Goal: Task Accomplishment & Management: Complete application form

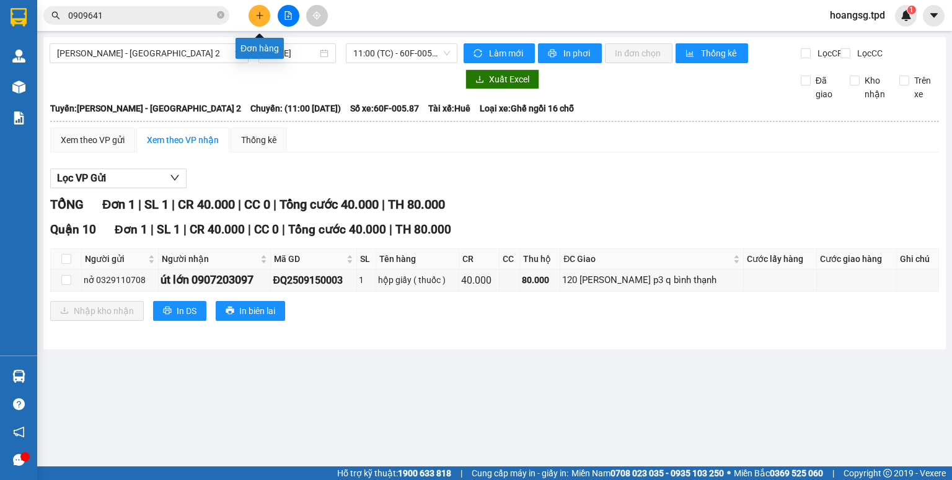
click at [257, 8] on button at bounding box center [259, 16] width 22 height 22
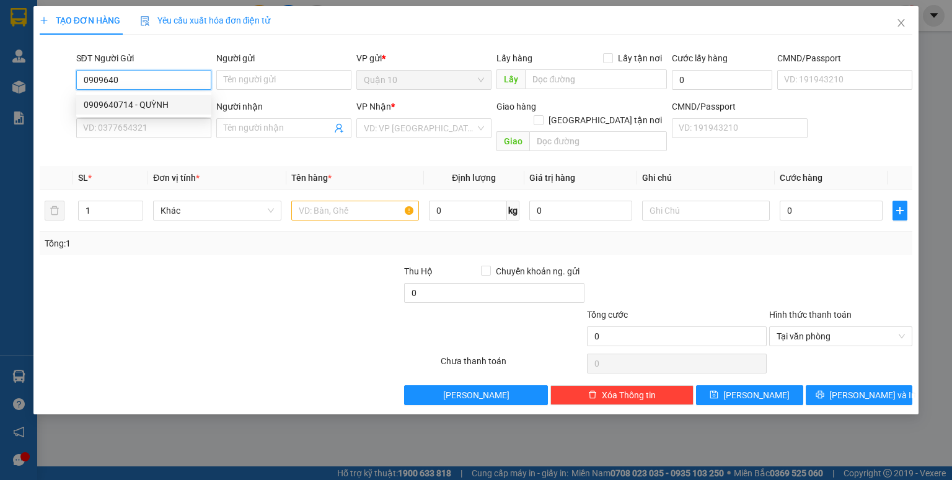
type input "0909640714"
type input "QUỲNH"
type input "075190023506"
type input "0976966927"
type input "TUẤN"
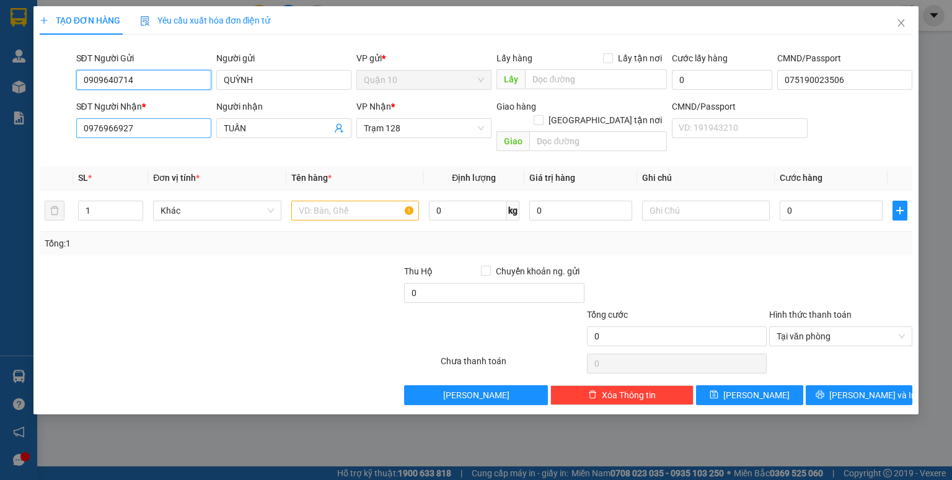
type input "0909640714"
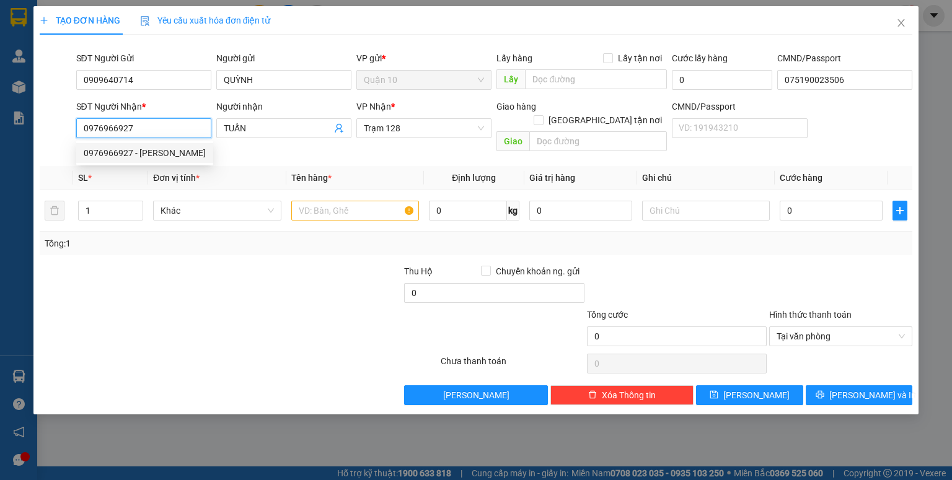
drag, startPoint x: 147, startPoint y: 119, endPoint x: 0, endPoint y: 163, distance: 153.3
click at [0, 163] on div "TẠO ĐƠN HÀNG Yêu cầu xuất hóa đơn điện tử Transit Pickup Surcharge Ids Transit …" at bounding box center [476, 240] width 952 height 480
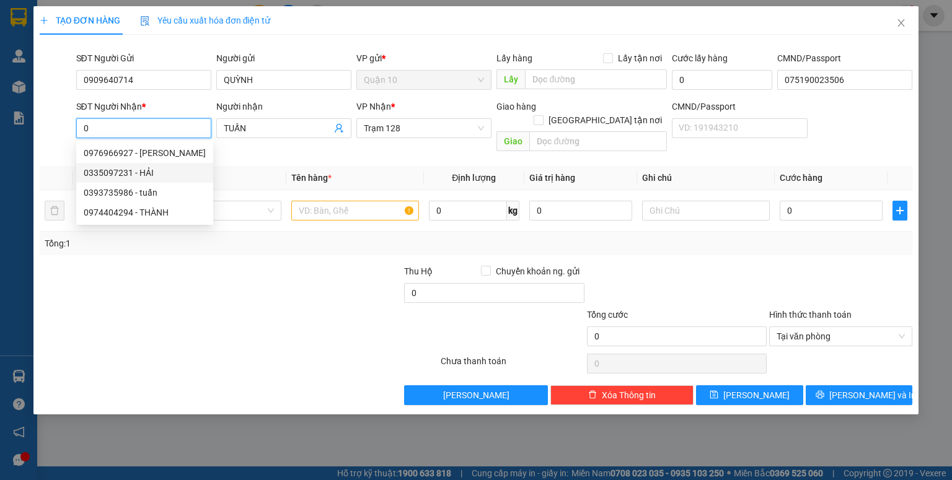
type input "0335097231"
type input "HẢI"
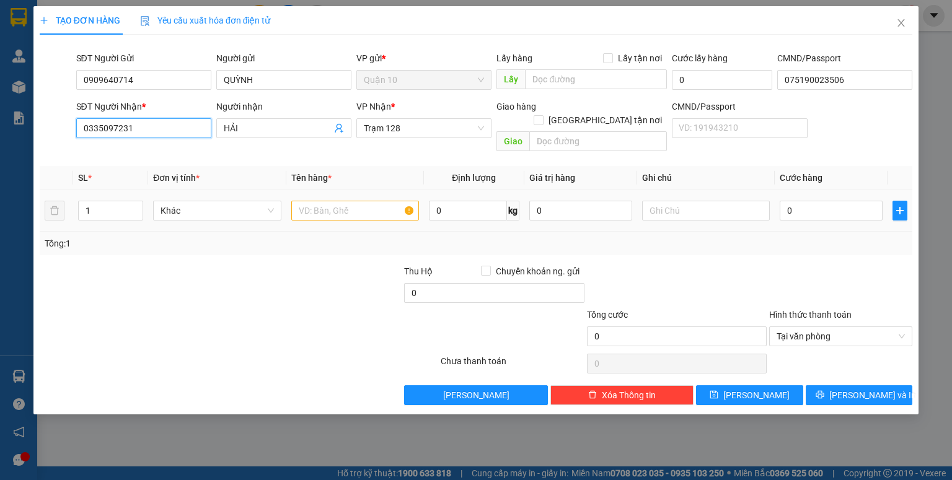
type input "0335097231"
click at [377, 201] on input "text" at bounding box center [355, 211] width 128 height 20
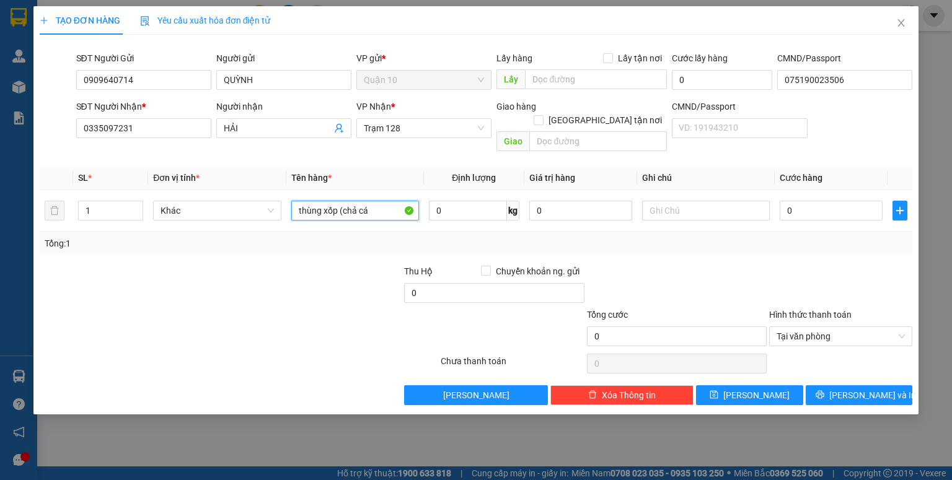
type input "thùng xốp (chả cá"
click at [460, 173] on span "Định lượng" at bounding box center [474, 178] width 44 height 10
click at [626, 265] on div at bounding box center [677, 286] width 182 height 43
click at [809, 201] on input "0" at bounding box center [830, 211] width 103 height 20
type input "6"
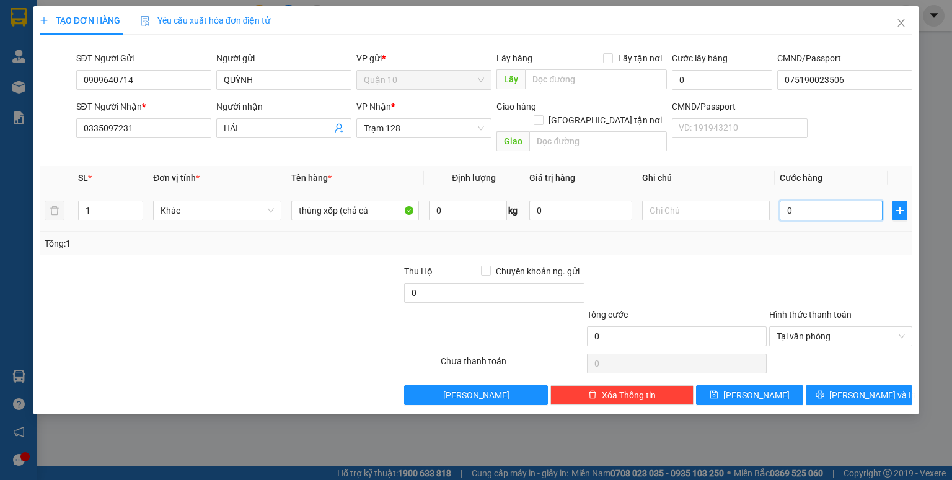
type input "6"
type input "60"
type input "60.000"
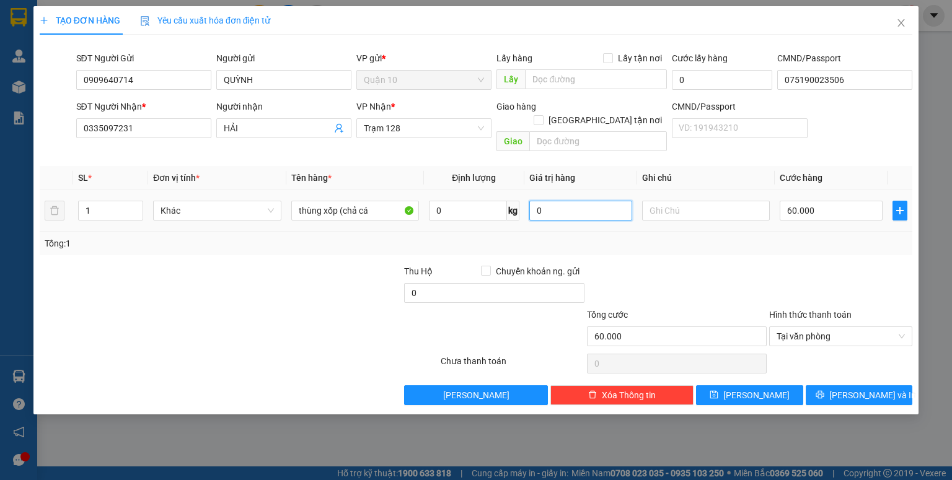
click at [597, 204] on input "0" at bounding box center [580, 211] width 103 height 20
click at [636, 237] on div "Tổng: 1" at bounding box center [476, 244] width 862 height 14
drag, startPoint x: 579, startPoint y: 198, endPoint x: 379, endPoint y: 197, distance: 199.5
click at [409, 200] on tr "1 Khác thùng xốp (chả cá 0 kg 500.000 60.000" at bounding box center [476, 211] width 872 height 42
type input "1.000.000"
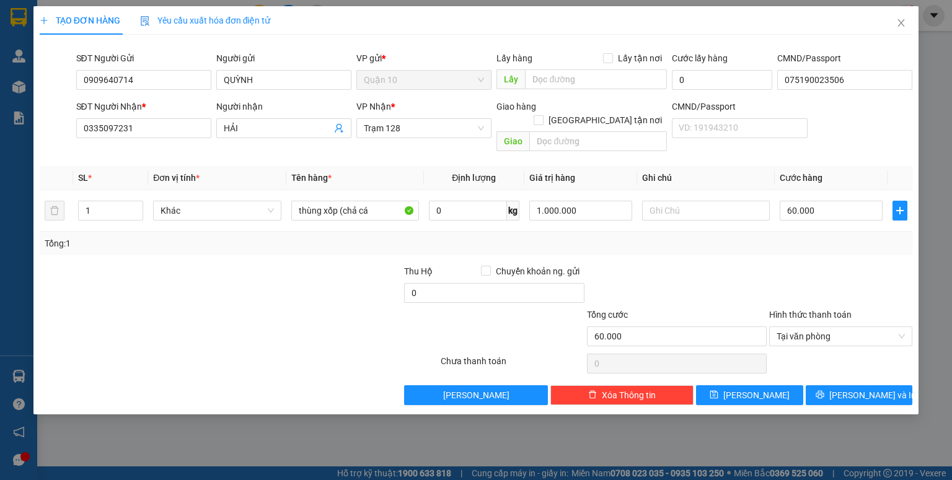
click at [643, 265] on div at bounding box center [677, 286] width 182 height 43
click at [872, 388] on span "[PERSON_NAME] và In" at bounding box center [872, 395] width 87 height 14
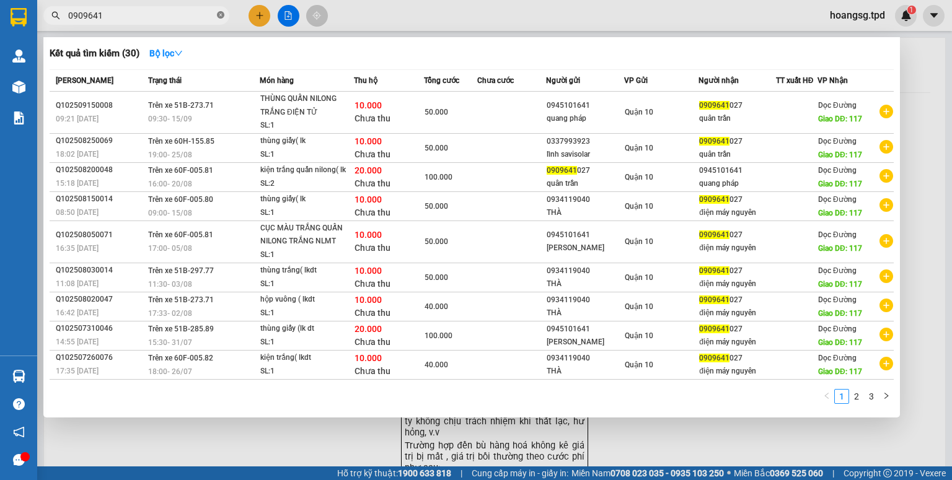
click at [220, 14] on icon "close-circle" at bounding box center [220, 14] width 7 height 7
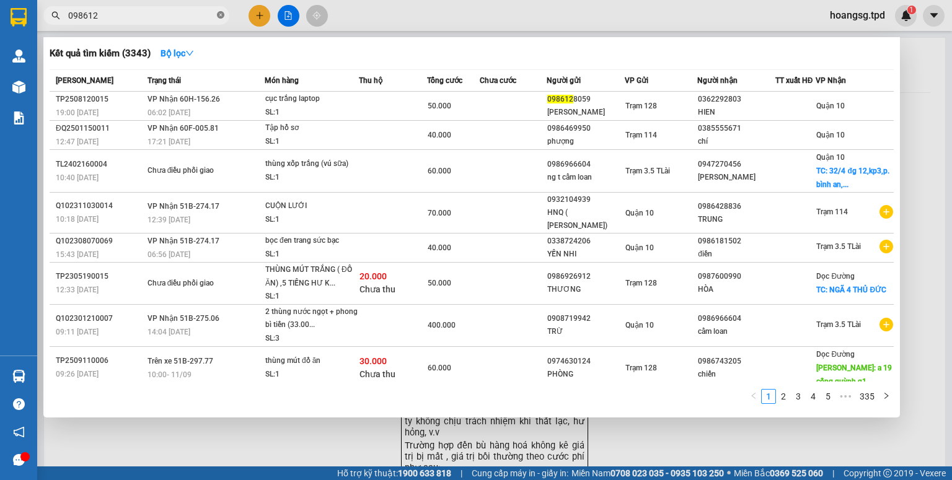
type input "0986128"
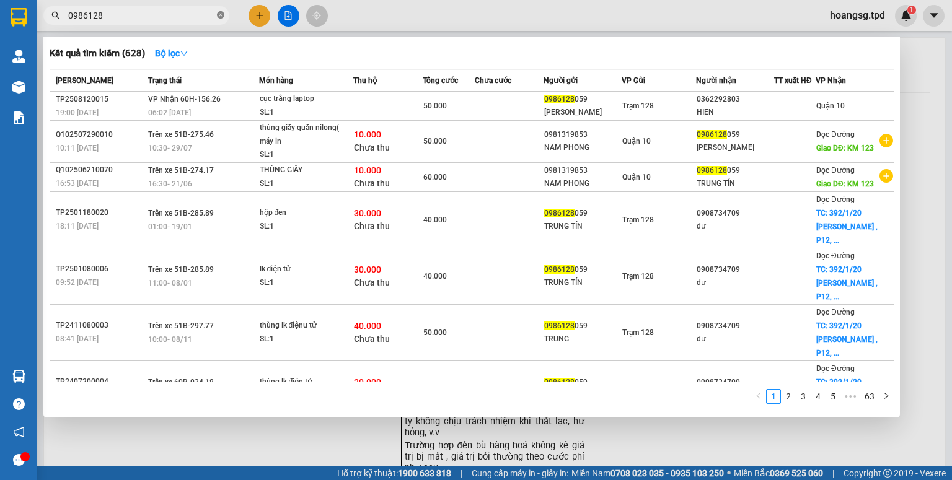
click at [219, 14] on icon "close-circle" at bounding box center [220, 14] width 7 height 7
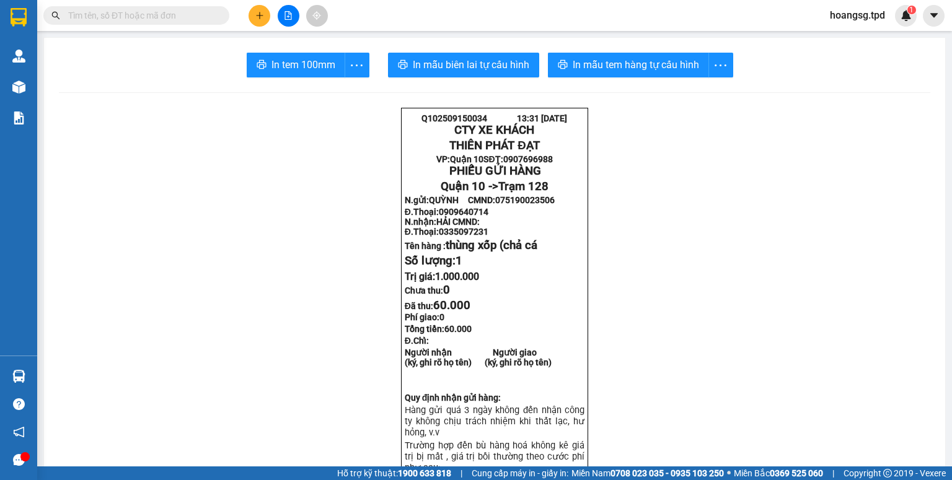
click at [196, 9] on input "text" at bounding box center [141, 16] width 146 height 14
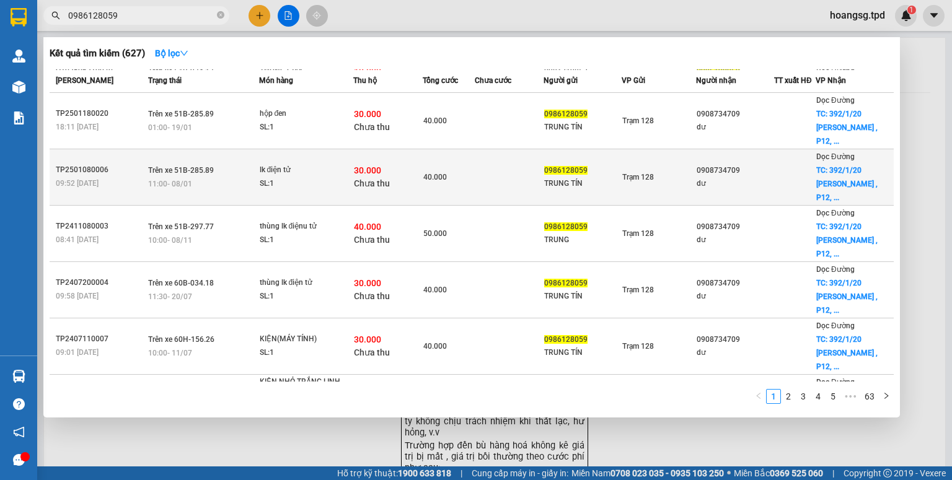
scroll to position [105, 0]
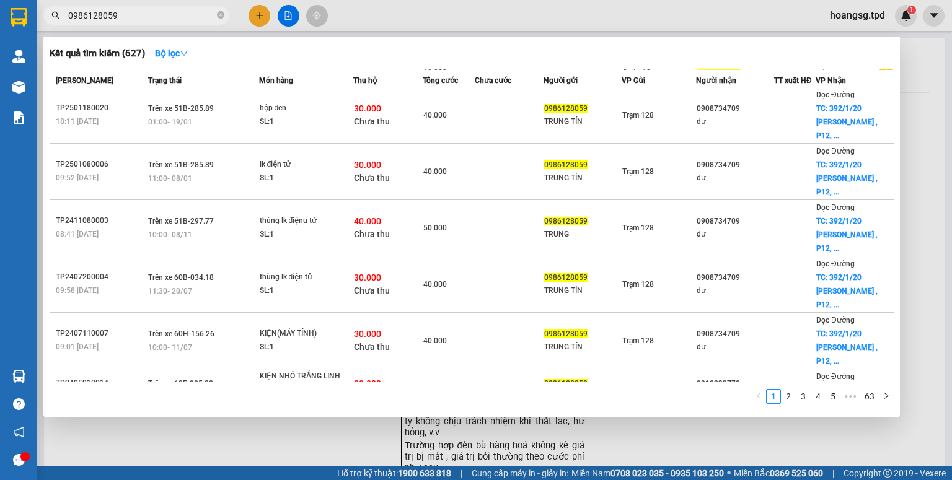
type input "0986128059"
click at [915, 95] on div at bounding box center [476, 240] width 952 height 480
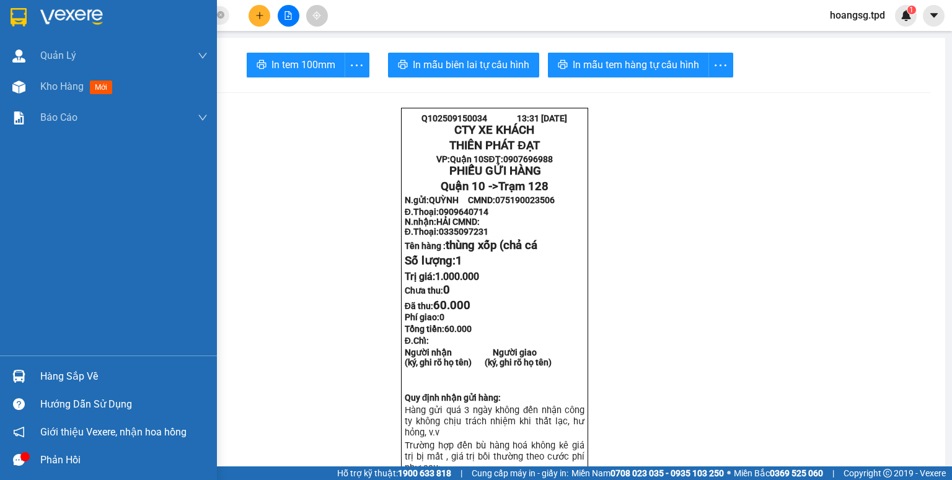
click at [30, 392] on div "Hướng dẫn sử dụng" at bounding box center [108, 404] width 217 height 28
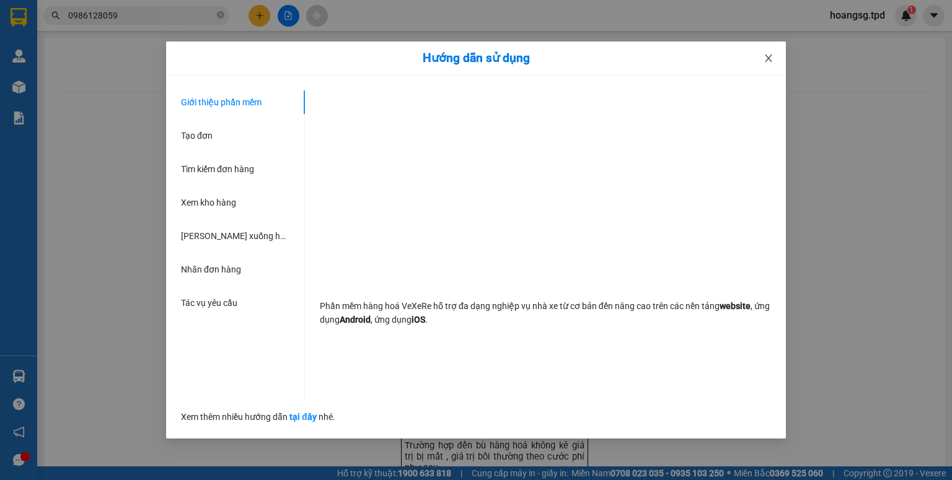
click at [763, 57] on icon "close" at bounding box center [768, 58] width 10 height 10
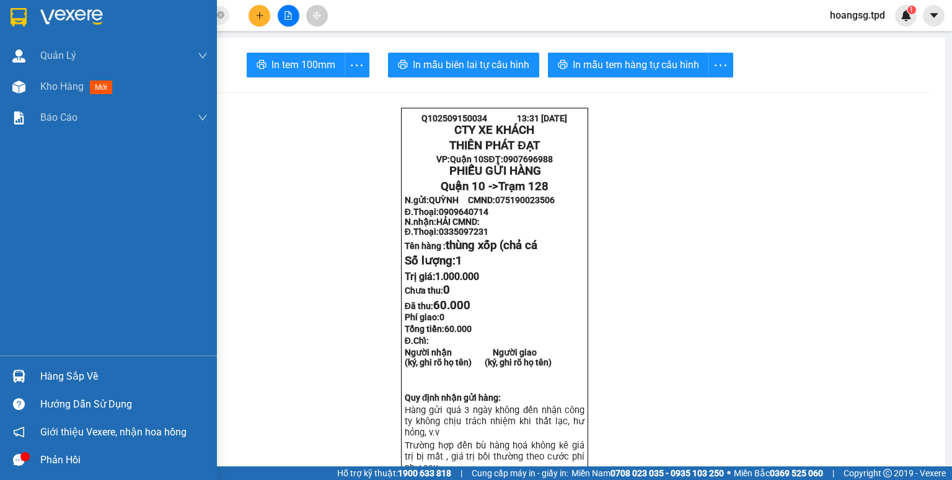
click at [48, 374] on div "Hàng sắp về" at bounding box center [123, 376] width 167 height 19
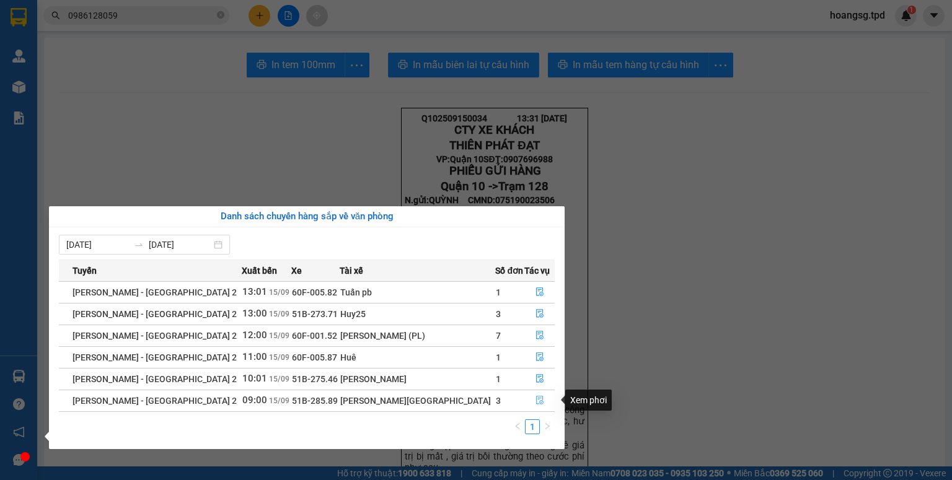
click at [535, 397] on icon "file-done" at bounding box center [539, 400] width 9 height 9
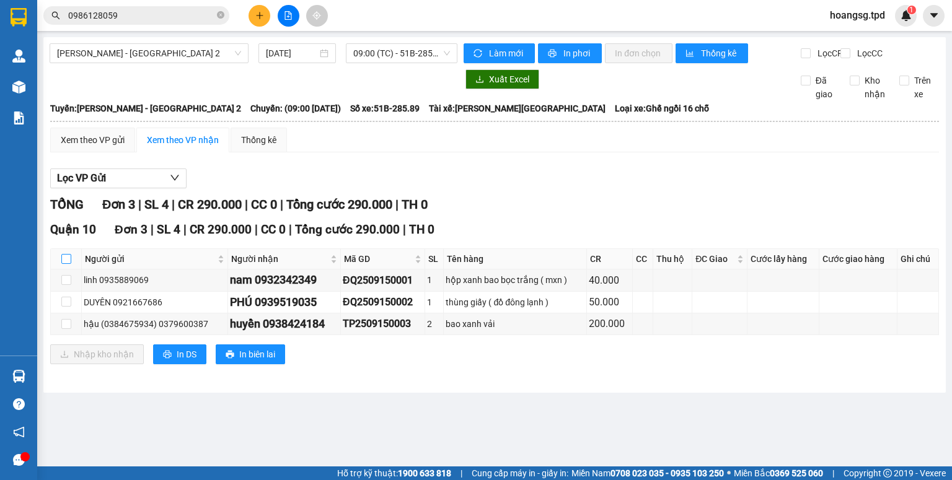
click at [69, 264] on input "checkbox" at bounding box center [66, 259] width 10 height 10
checkbox input "true"
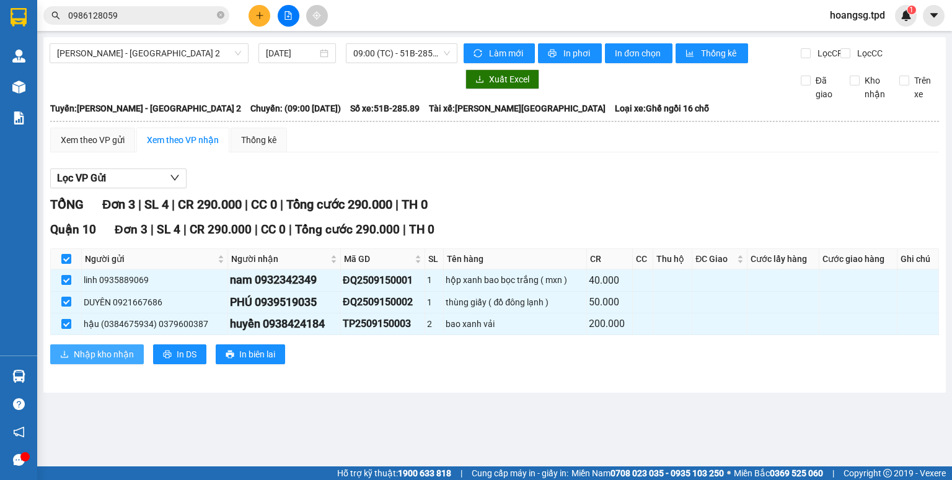
click at [128, 361] on span "Nhập kho nhận" at bounding box center [104, 355] width 60 height 14
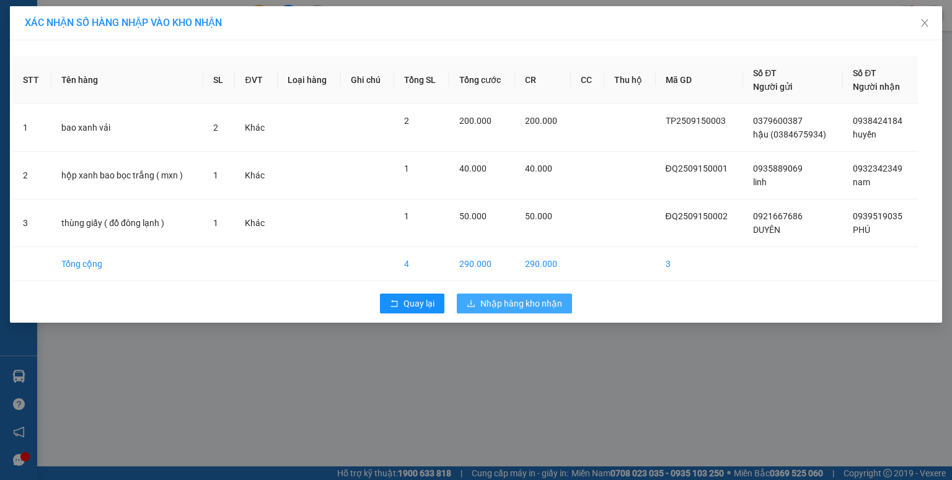
click at [498, 305] on span "Nhập hàng kho nhận" at bounding box center [521, 304] width 82 height 14
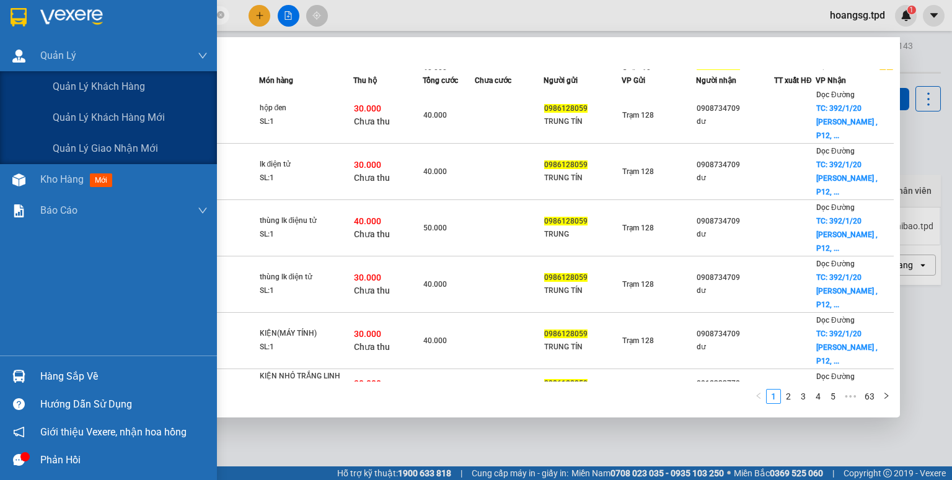
drag, startPoint x: 138, startPoint y: 17, endPoint x: 0, endPoint y: 32, distance: 139.0
click at [0, 40] on section "Kết quả tìm kiếm ( 627 ) Bộ lọc Mã ĐH Trạng thái Món hàng Thu hộ Tổng cước Chưa…" at bounding box center [476, 240] width 952 height 480
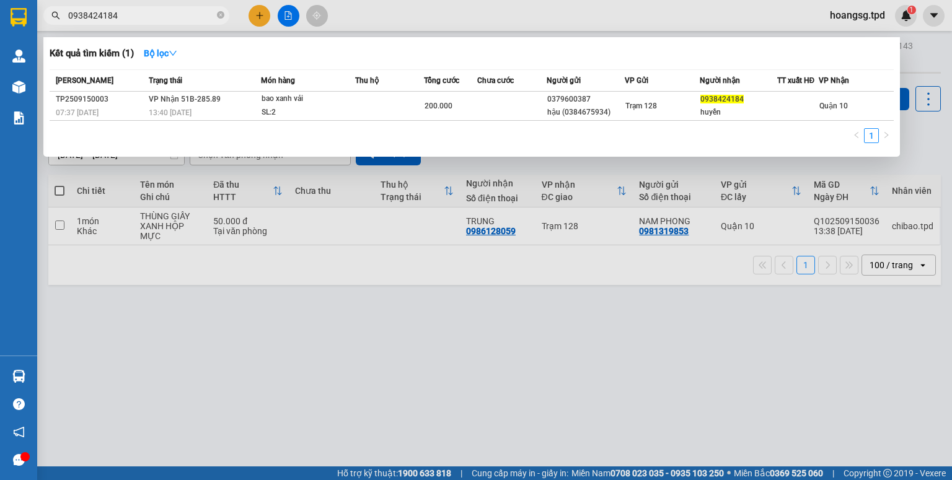
type input "0938424184"
click at [251, 19] on div at bounding box center [476, 240] width 952 height 480
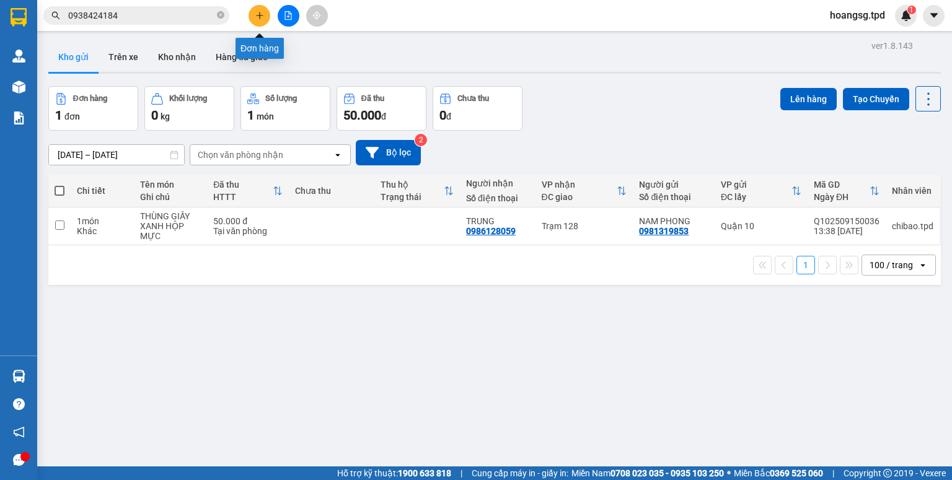
click at [270, 16] on div at bounding box center [288, 16] width 93 height 22
click at [261, 19] on icon "plus" at bounding box center [259, 15] width 9 height 9
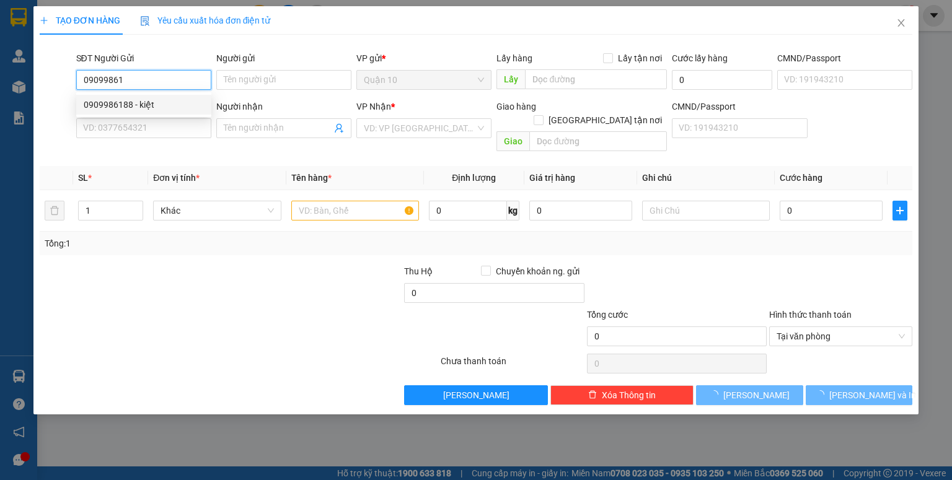
type input "0909986188"
type input "kiệt"
type input "0919042397"
type input "KIỆT"
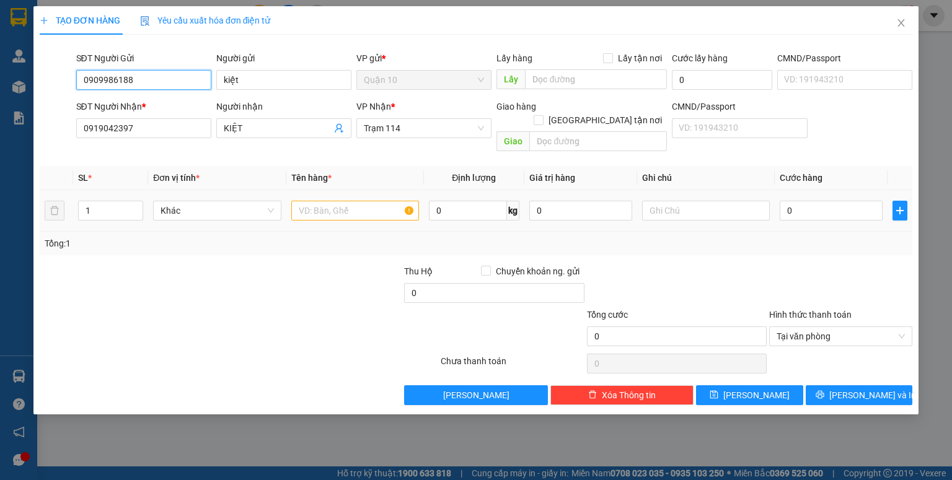
type input "0909986188"
click at [366, 201] on input "text" at bounding box center [355, 211] width 128 height 20
drag, startPoint x: 151, startPoint y: 125, endPoint x: 0, endPoint y: 204, distance: 170.2
click at [0, 204] on div "TẠO ĐƠN HÀNG Yêu cầu xuất hóa đơn điện tử Transit Pickup Surcharge Ids Transit …" at bounding box center [476, 240] width 952 height 480
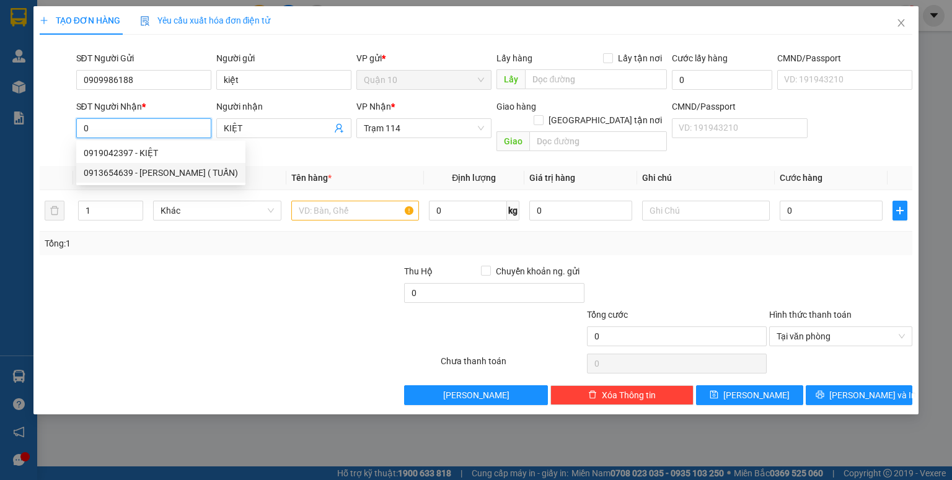
type input "0913654639"
type input "[PERSON_NAME] ( TUẤN)"
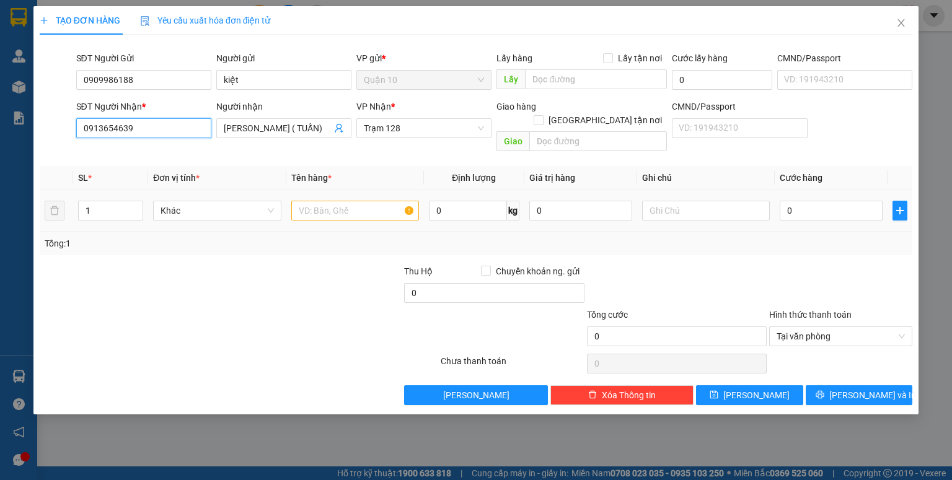
type input "0913654639"
click at [357, 203] on input "text" at bounding box center [355, 211] width 128 height 20
click at [358, 201] on input "text" at bounding box center [355, 211] width 128 height 20
type input "thùng giấy (lk"
type input "5"
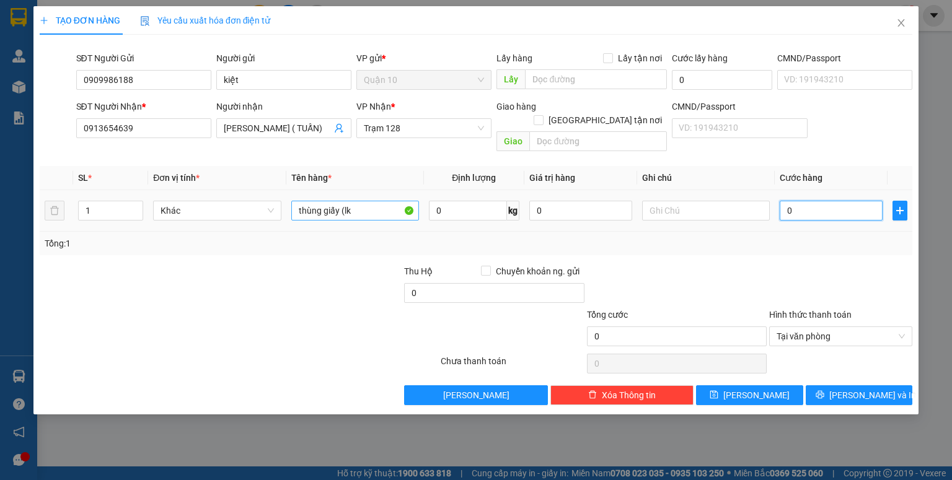
type input "5"
type input "50"
type input "50.000"
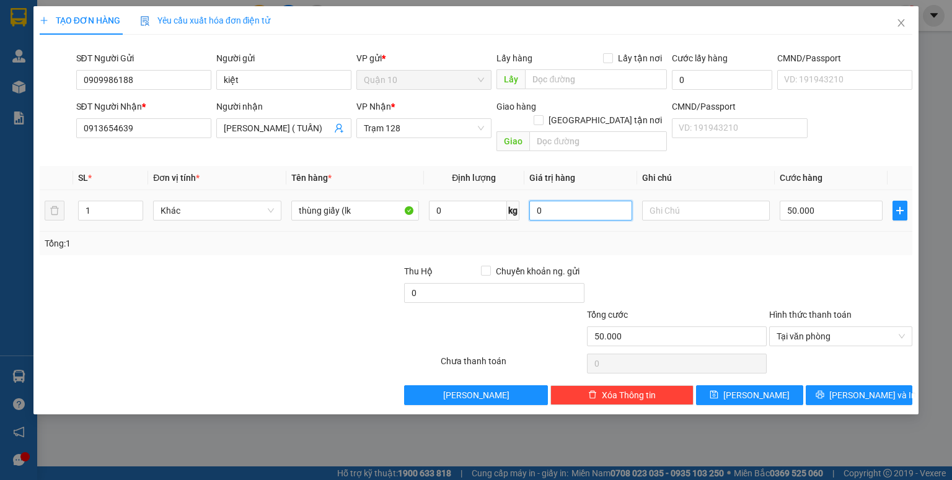
click at [554, 201] on input "0" at bounding box center [580, 211] width 103 height 20
type input "1.000.000"
click at [855, 388] on span "[PERSON_NAME] và In" at bounding box center [872, 395] width 87 height 14
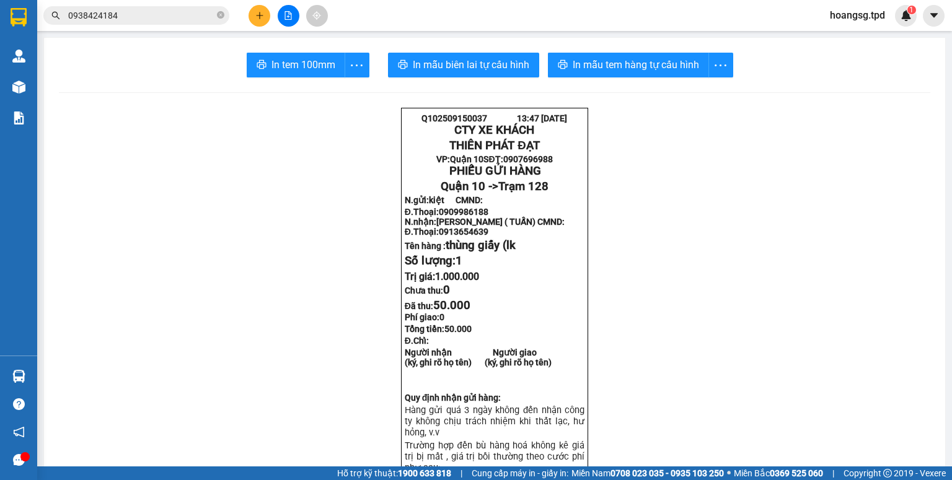
click at [284, 12] on icon "file-add" at bounding box center [288, 15] width 9 height 9
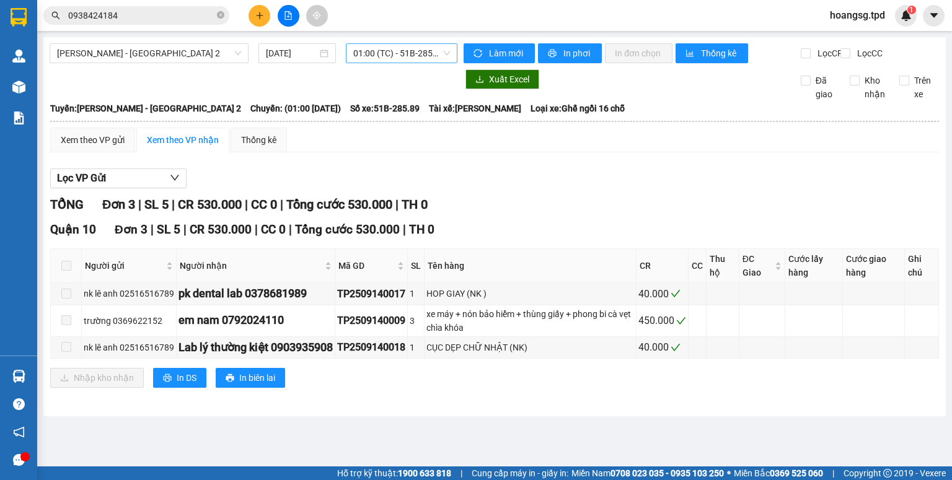
click at [436, 58] on span "01:00 (TC) - 51B-285.89" at bounding box center [401, 53] width 97 height 19
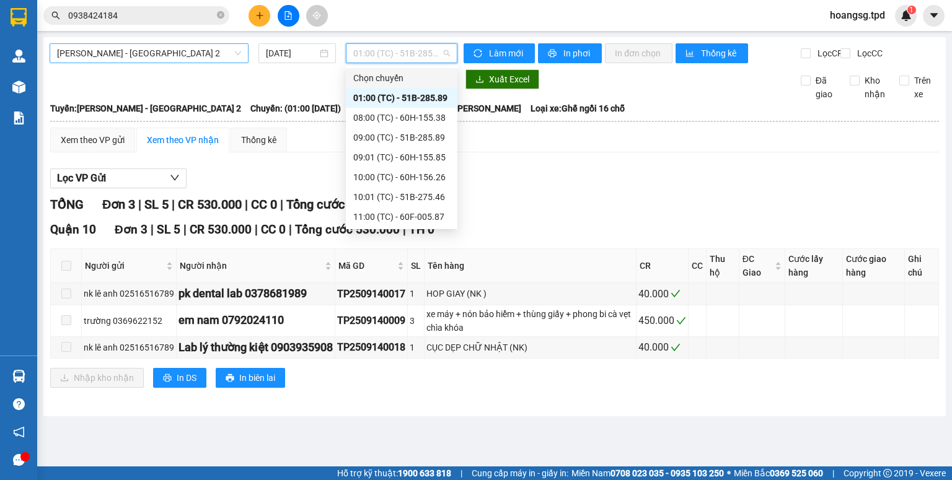
click at [170, 54] on span "[PERSON_NAME] - [GEOGRAPHIC_DATA] 2" at bounding box center [149, 53] width 184 height 19
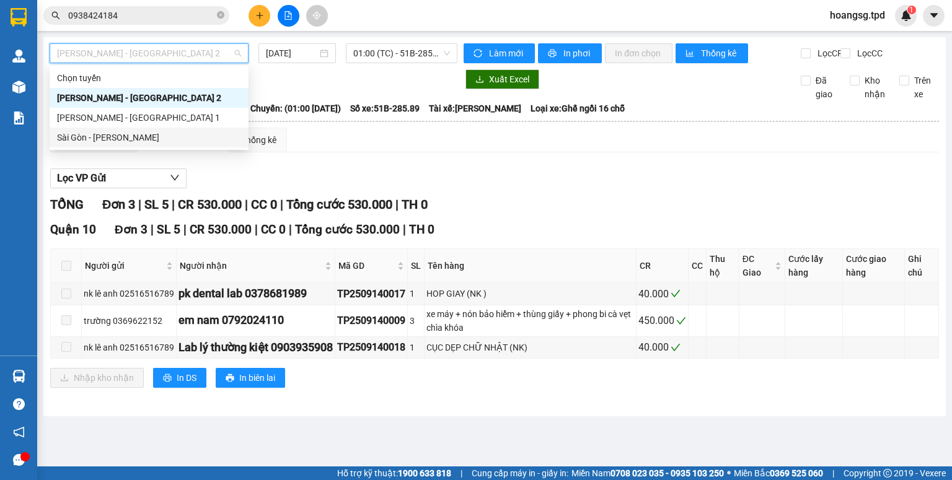
click at [159, 135] on div "Sài Gòn - [PERSON_NAME]" at bounding box center [149, 138] width 184 height 14
type input "[DATE]"
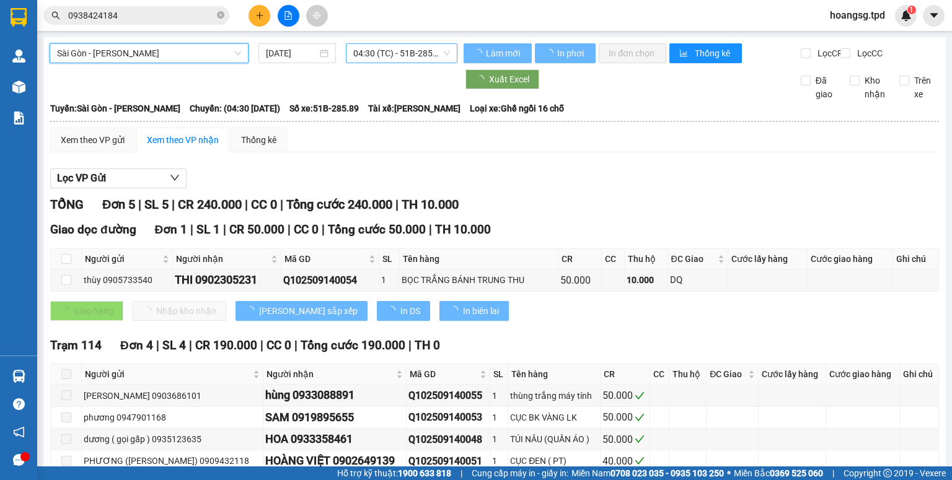
click at [403, 52] on span "04:30 (TC) - 51B-285.89" at bounding box center [401, 53] width 97 height 19
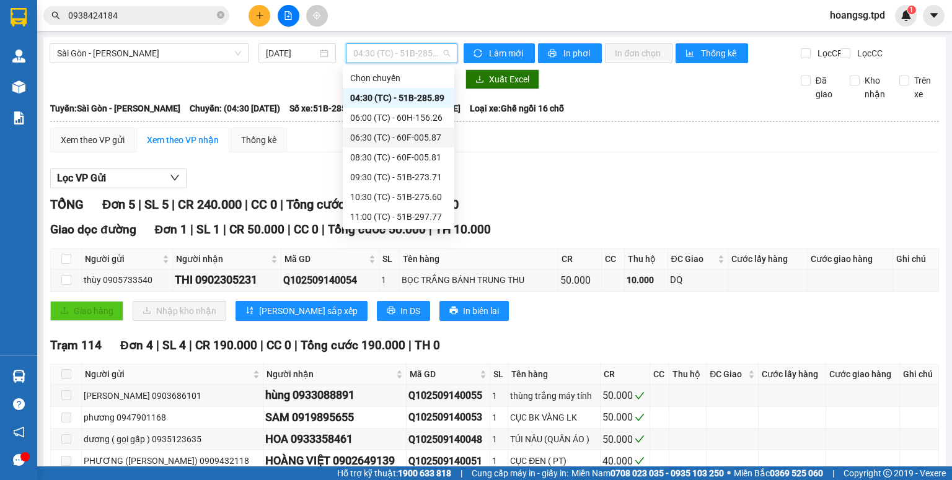
scroll to position [99, 0]
click at [418, 173] on div "12:00 (TC) - 60H-155.38" at bounding box center [398, 177] width 97 height 14
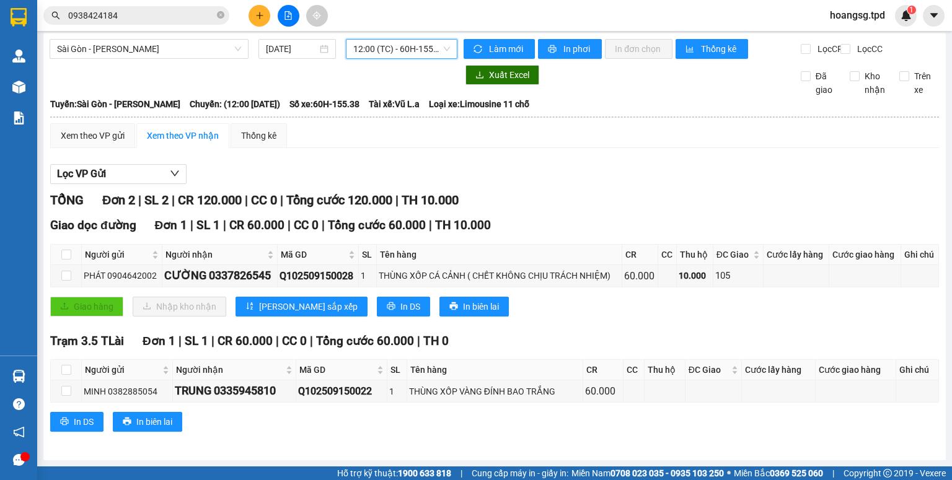
scroll to position [12, 0]
click at [411, 44] on span "12:00 (TC) - 60H-155.38" at bounding box center [401, 49] width 97 height 19
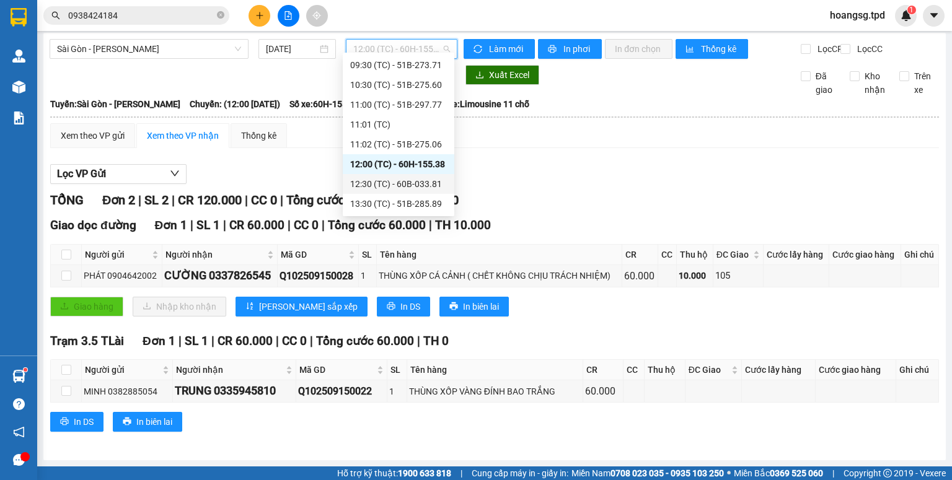
click at [413, 180] on div "12:30 (TC) - 60B-033.81" at bounding box center [398, 184] width 97 height 14
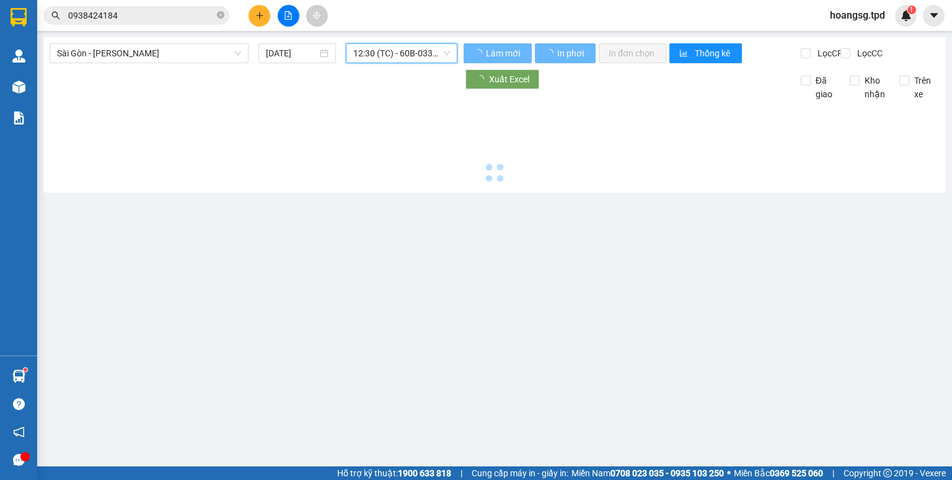
scroll to position [0, 0]
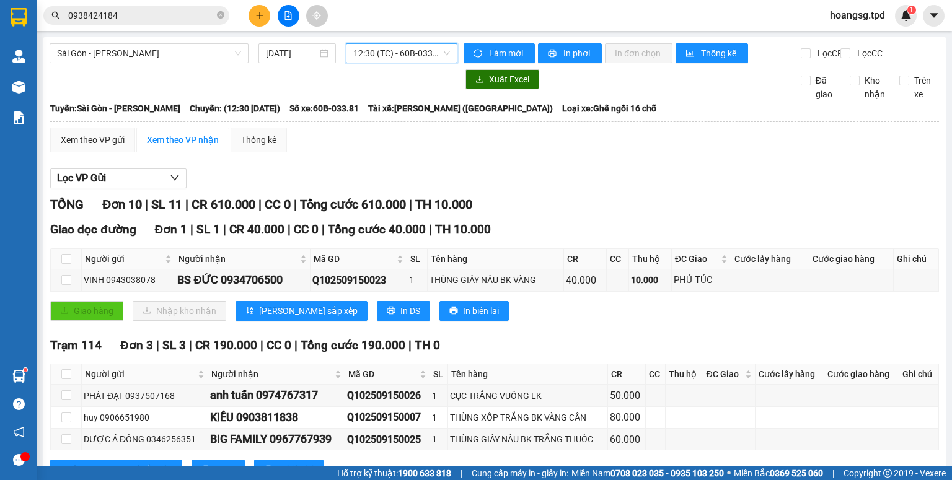
click at [392, 58] on span "12:30 (TC) - 60B-033.81" at bounding box center [401, 53] width 97 height 19
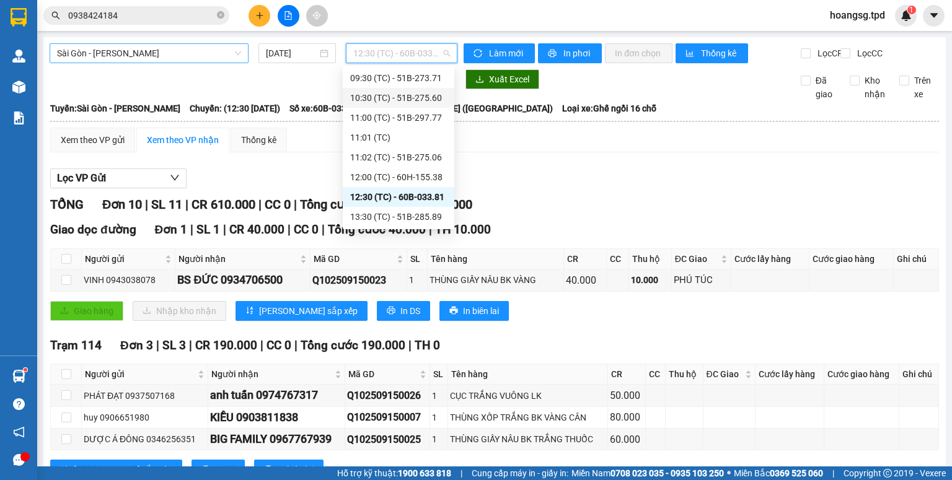
click at [169, 53] on span "Sài Gòn - [PERSON_NAME]" at bounding box center [149, 53] width 184 height 19
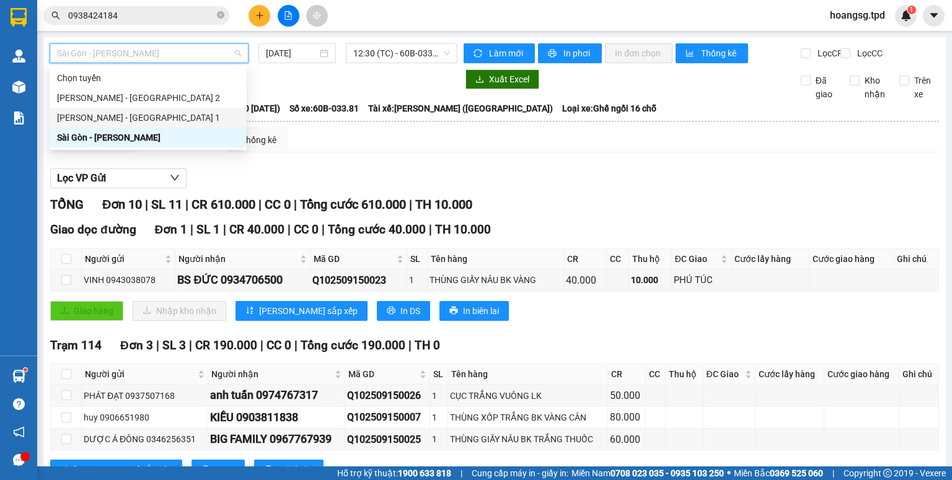
click at [144, 108] on div "[PERSON_NAME] - [GEOGRAPHIC_DATA] 1" at bounding box center [148, 118] width 197 height 20
type input "[DATE]"
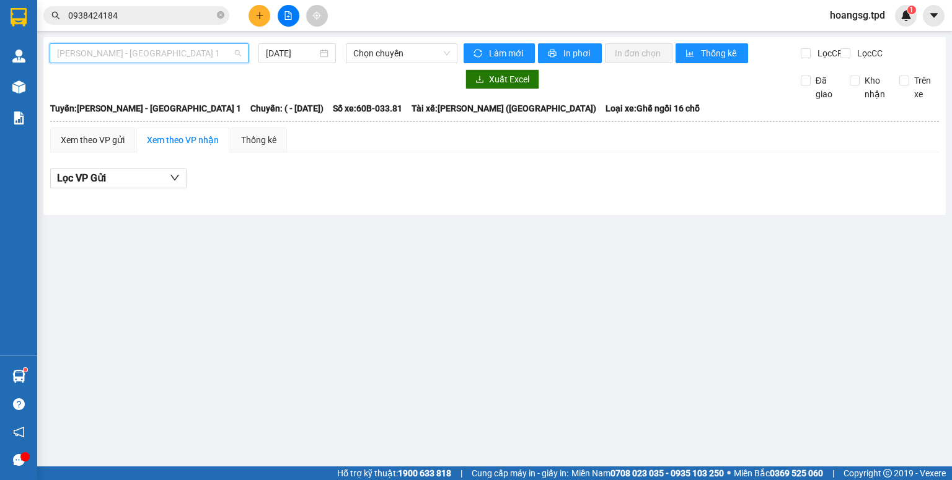
click at [218, 45] on span "[PERSON_NAME] - [GEOGRAPHIC_DATA] 1" at bounding box center [149, 53] width 184 height 19
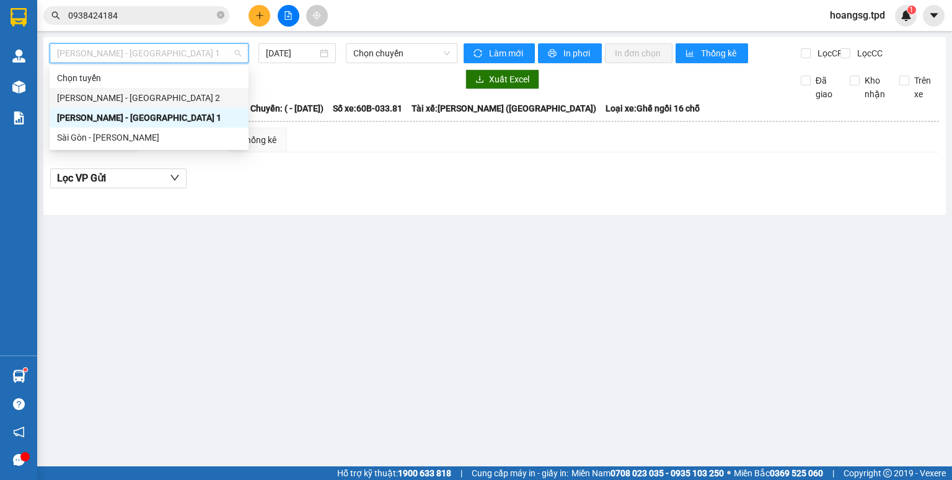
click at [164, 98] on div "[PERSON_NAME] - [GEOGRAPHIC_DATA] 2" at bounding box center [149, 98] width 184 height 14
type input "[DATE]"
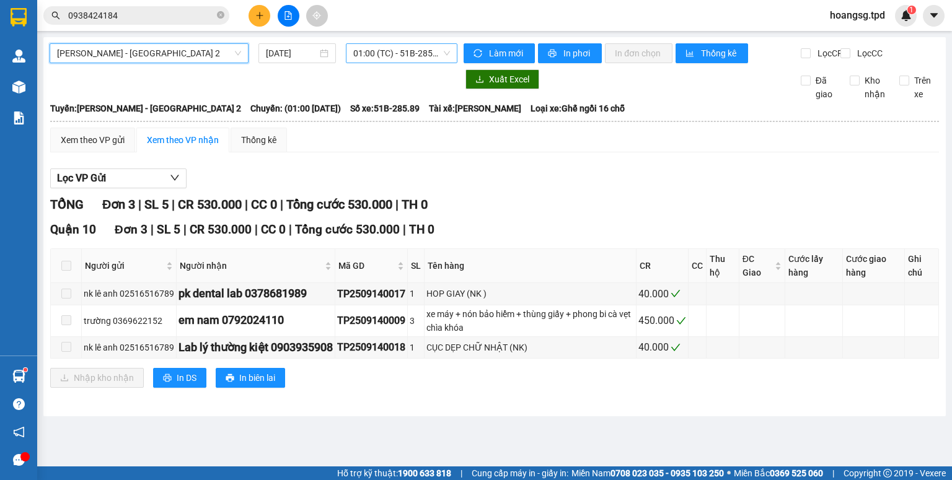
click at [408, 55] on span "01:00 (TC) - 51B-285.89" at bounding box center [401, 53] width 97 height 19
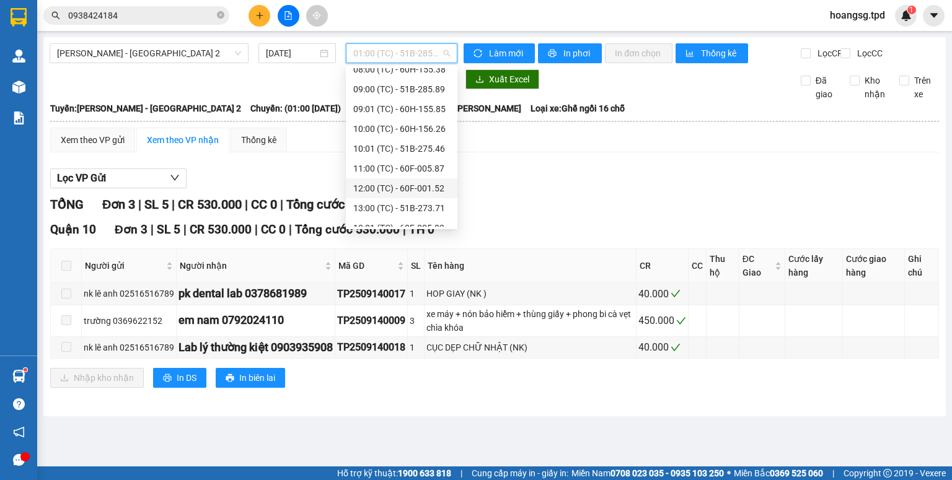
scroll to position [59, 0]
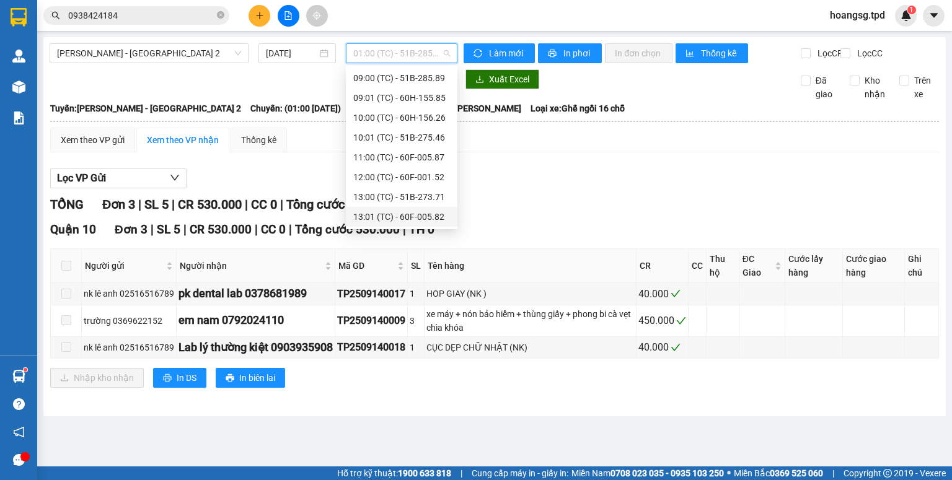
click at [431, 216] on div "13:01 (TC) - 60F-005.82" at bounding box center [401, 217] width 97 height 14
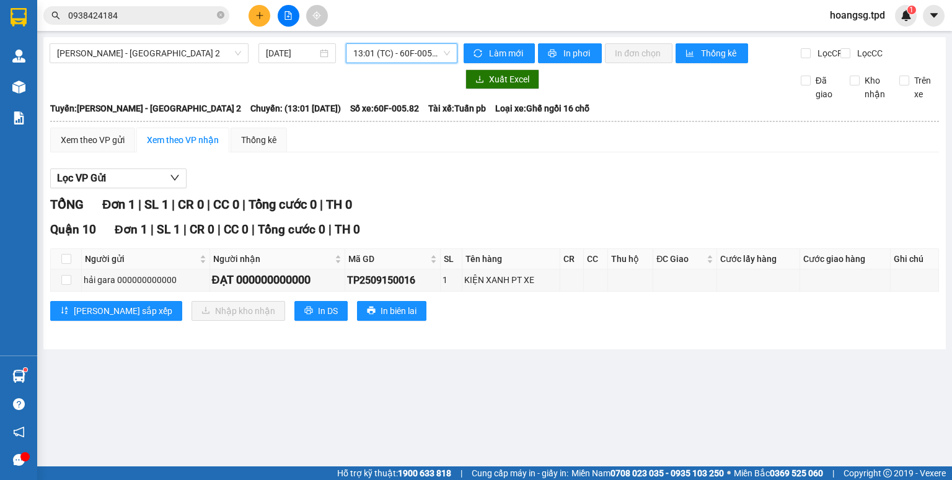
click at [436, 62] on span "13:01 (TC) - 60F-005.82" at bounding box center [401, 53] width 97 height 19
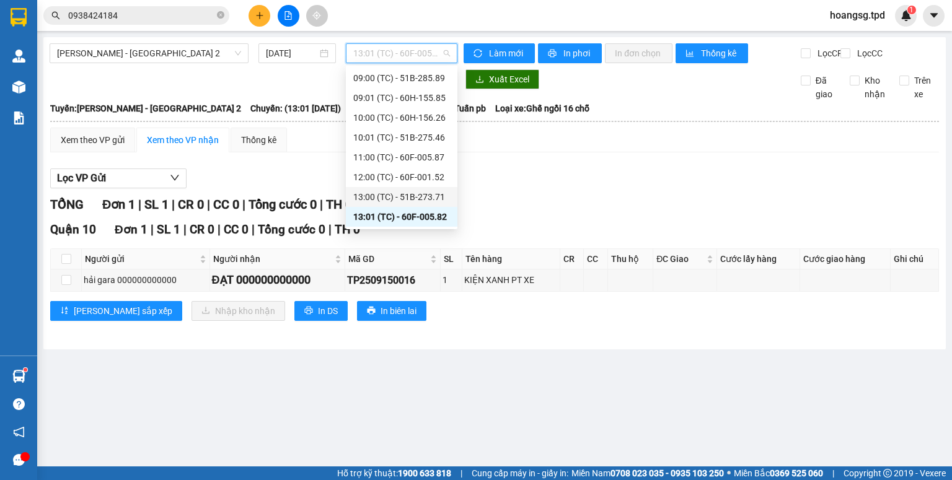
click at [403, 188] on div "13:00 (TC) - 51B-273.71" at bounding box center [402, 197] width 112 height 20
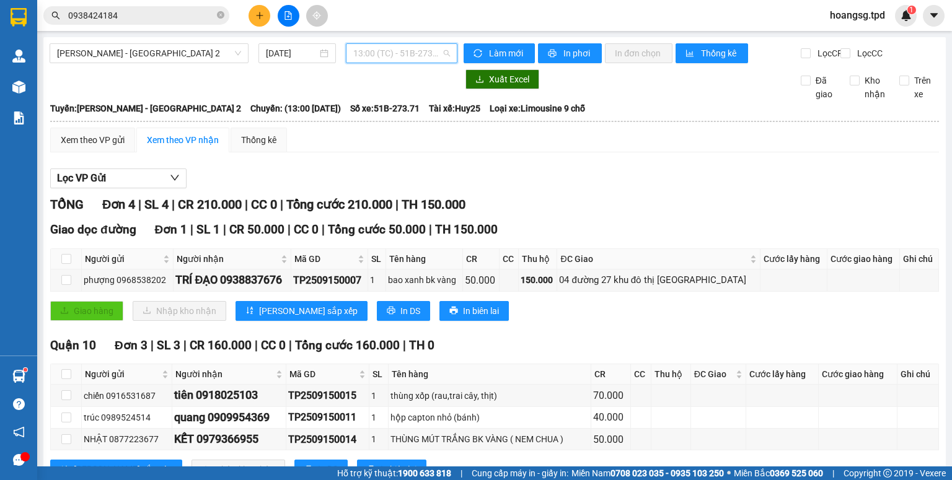
click at [426, 58] on span "13:00 (TC) - 51B-273.71" at bounding box center [401, 53] width 97 height 19
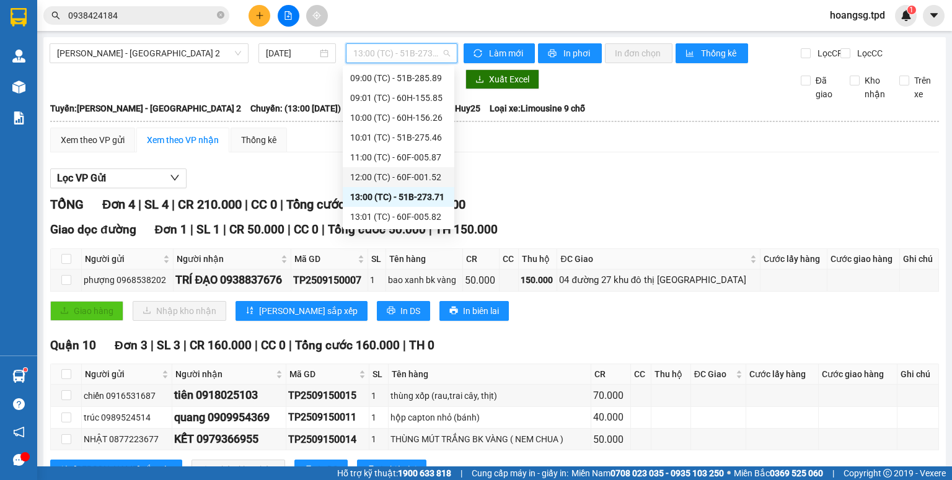
click at [419, 178] on div "12:00 (TC) - 60F-001.52" at bounding box center [398, 177] width 97 height 14
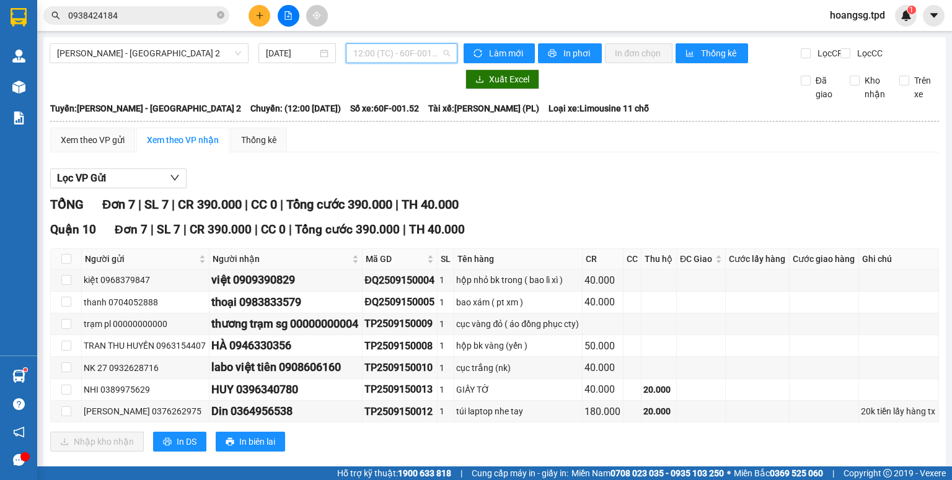
click at [424, 59] on span "12:00 (TC) - 60F-001.52" at bounding box center [401, 53] width 97 height 19
